Goal: Check status

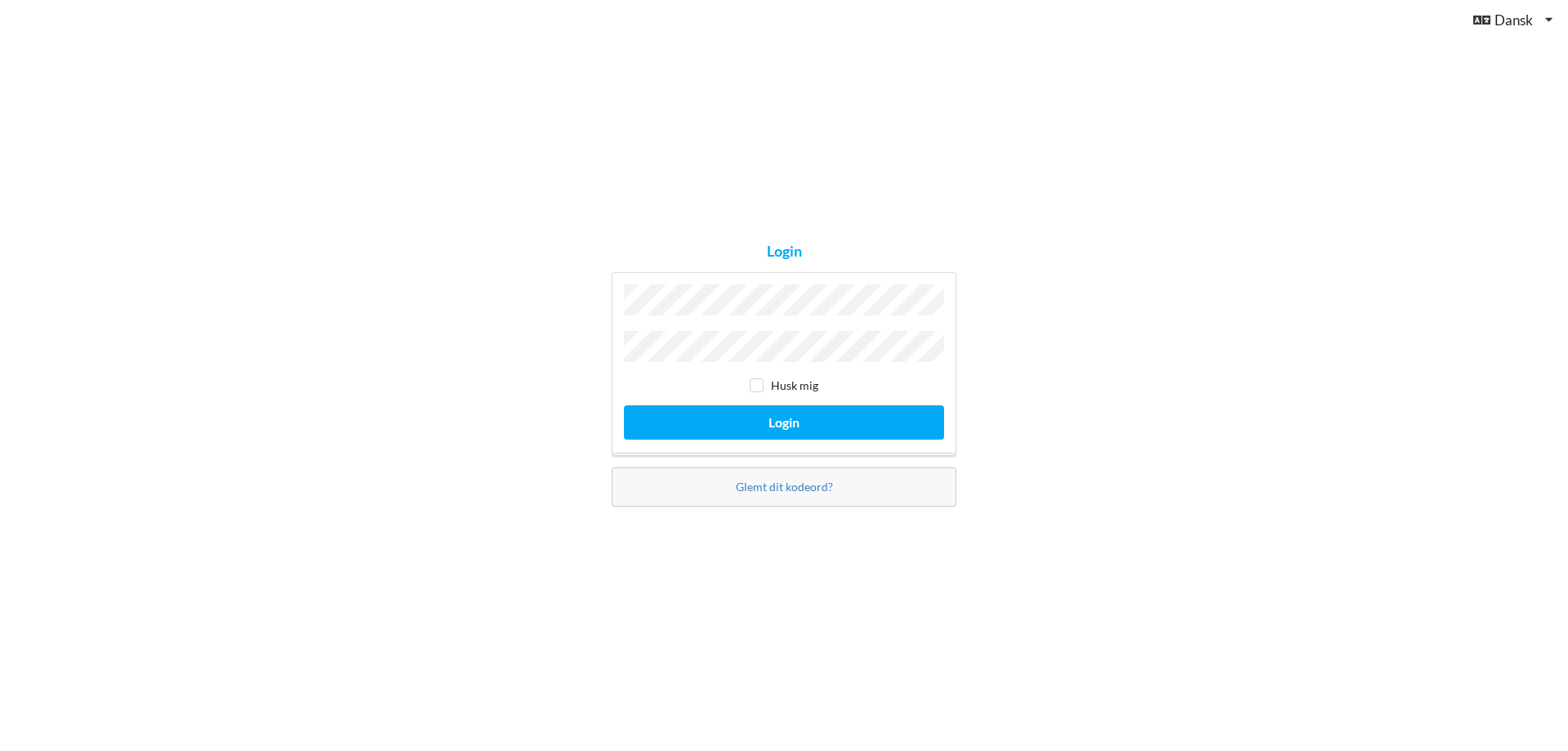
click at [624, 405] on button "Login" at bounding box center [784, 422] width 320 height 33
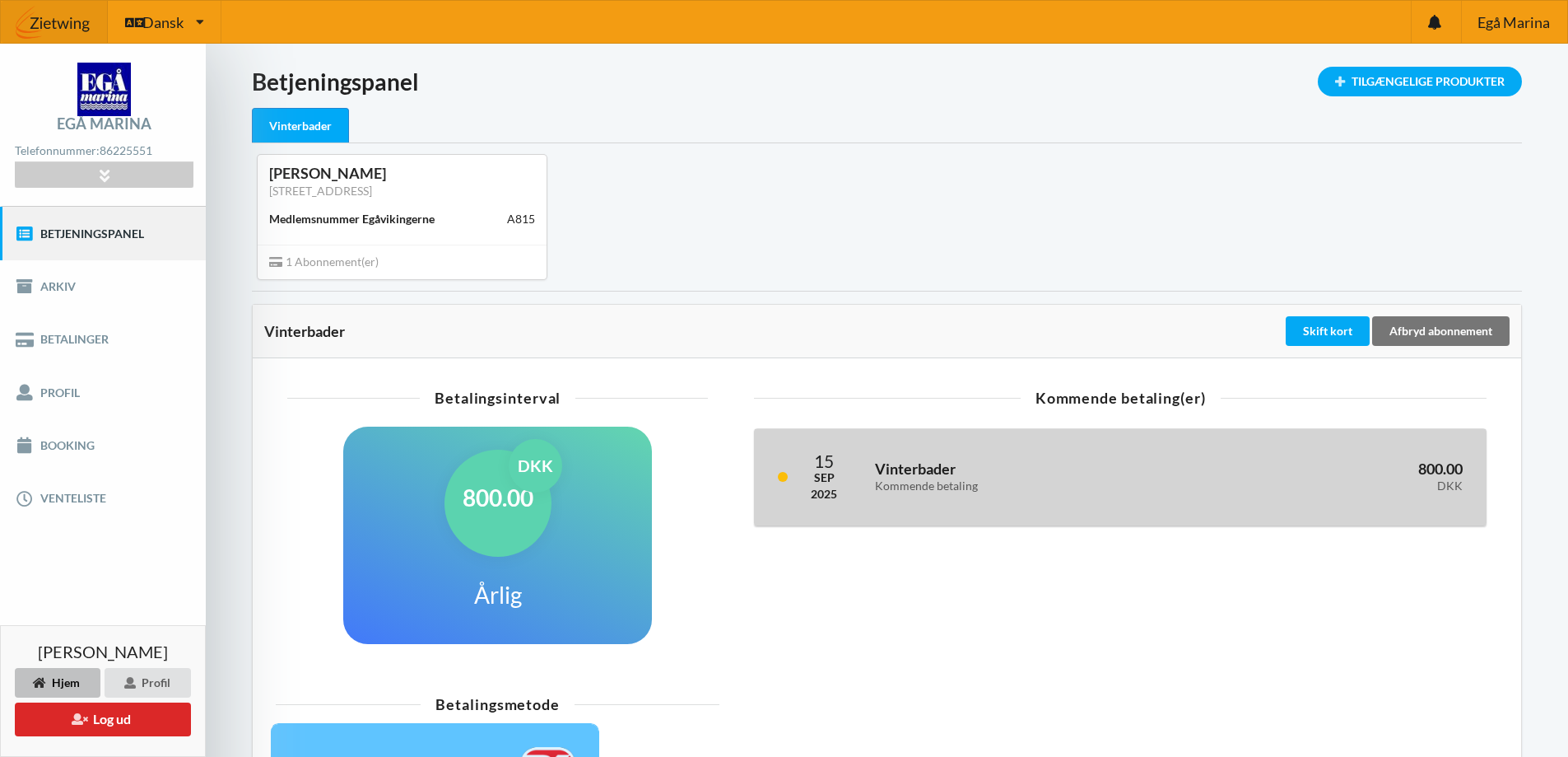
click at [974, 475] on h3 "Vinterbader Kommende betaling" at bounding box center [1029, 476] width 311 height 33
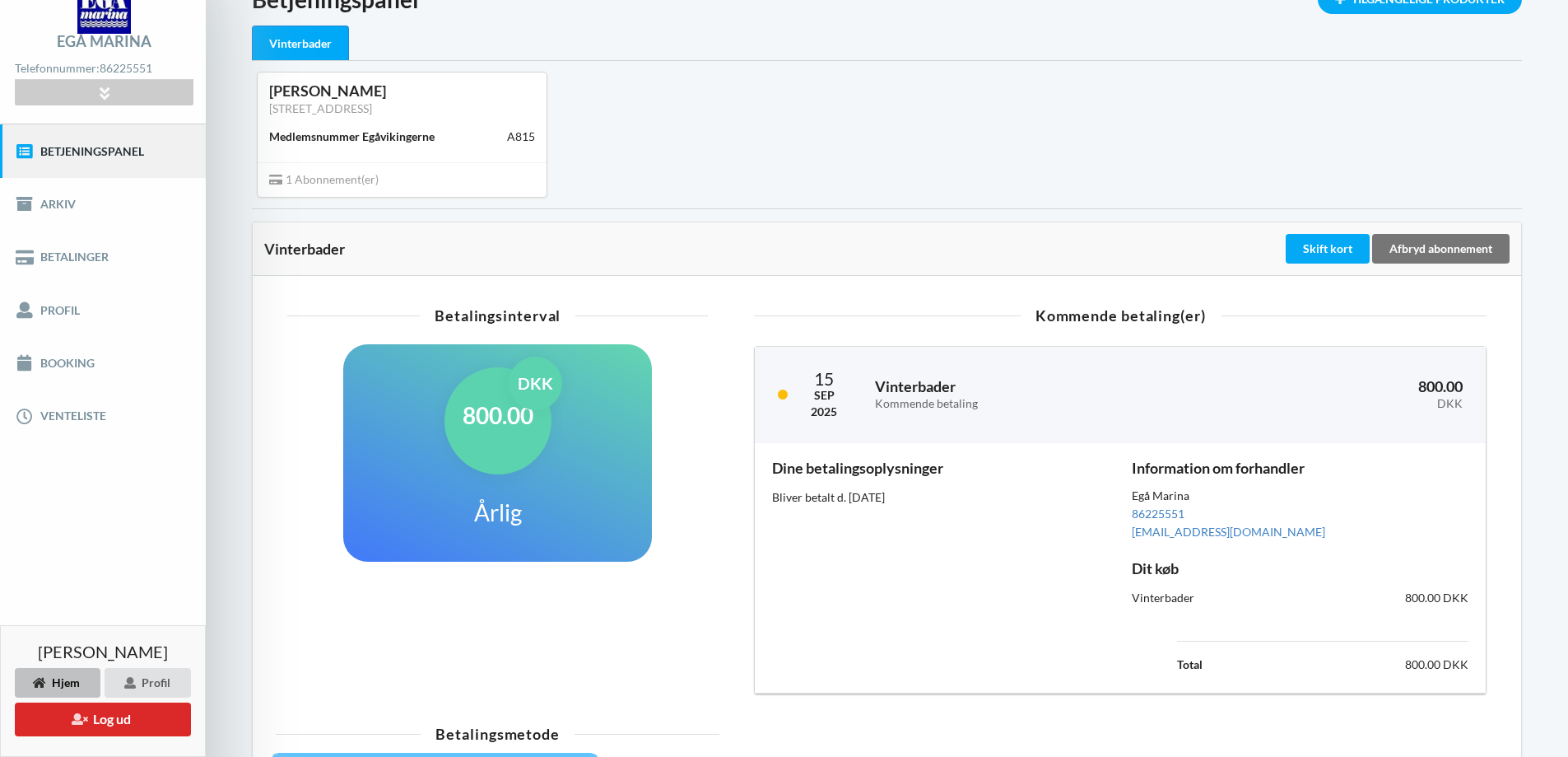
scroll to position [165, 0]
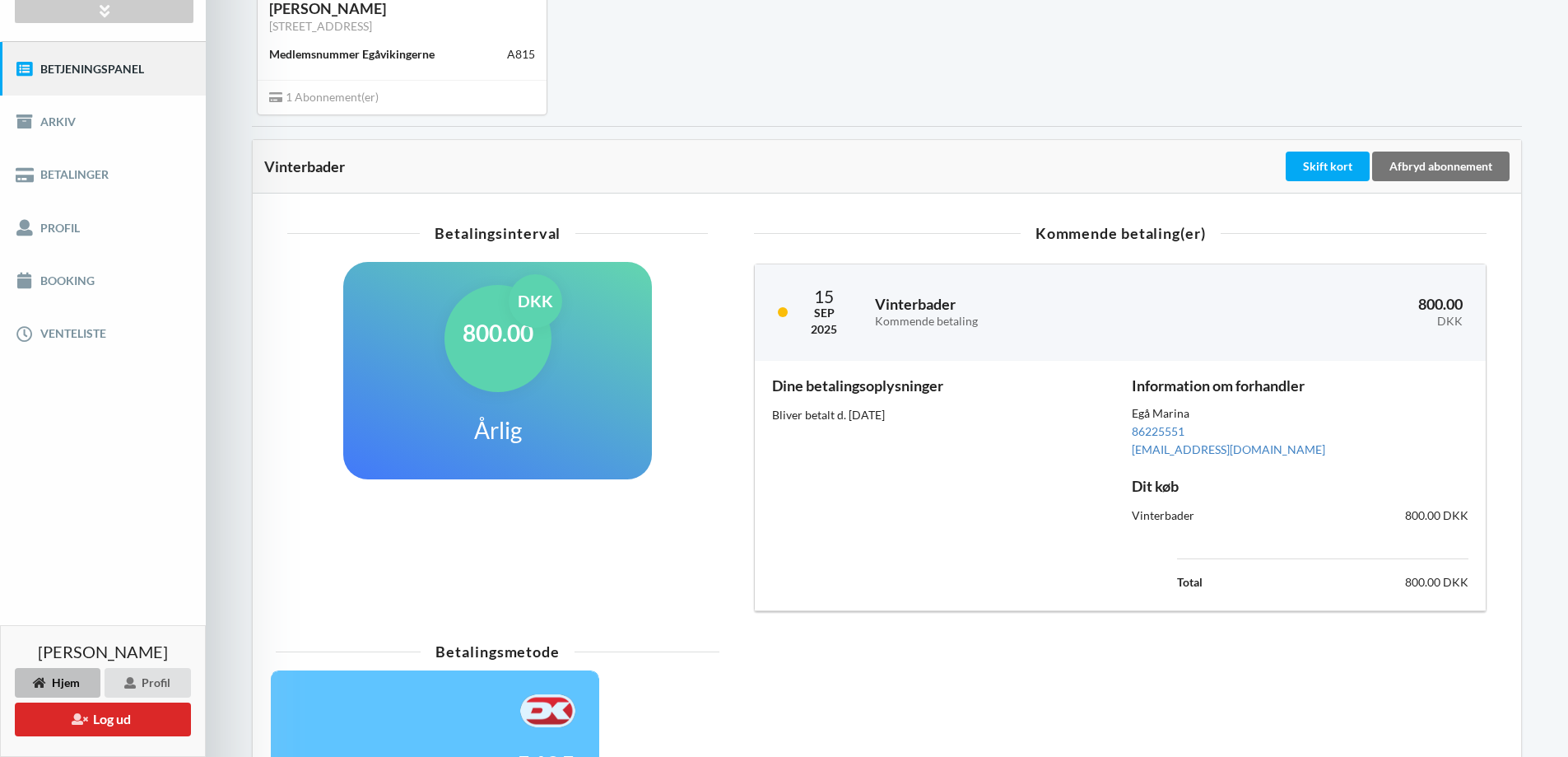
drag, startPoint x: 773, startPoint y: 385, endPoint x: 933, endPoint y: 407, distance: 161.5
click at [933, 407] on div "Dine betalingsoplysninger Bliver betalt d. [DATE]" at bounding box center [940, 485] width 360 height 237
click at [981, 441] on div "Dine betalingsoplysninger Bliver betalt d. [DATE]" at bounding box center [940, 485] width 360 height 237
